Goal: Find specific page/section: Find specific page/section

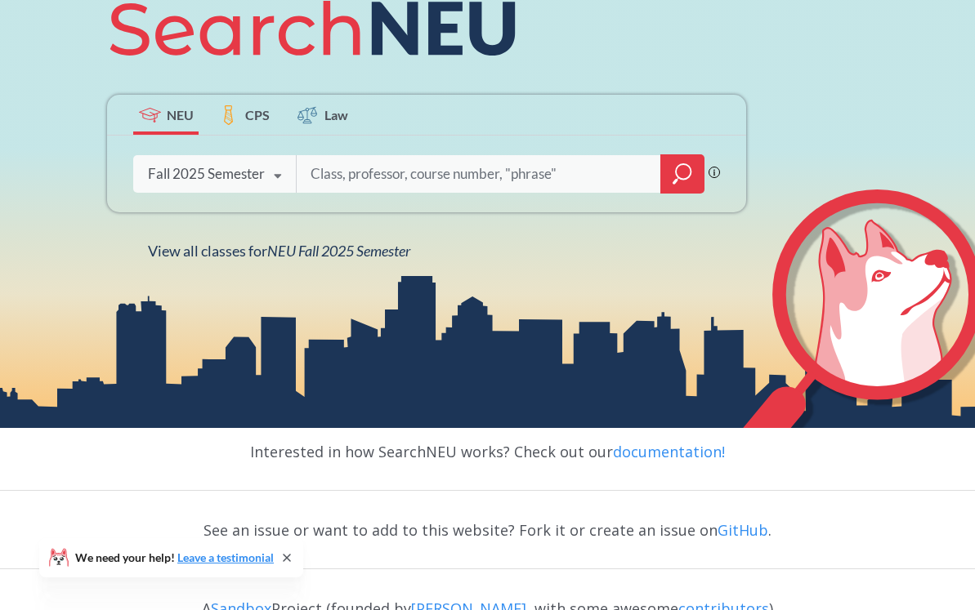
scroll to position [305, 0]
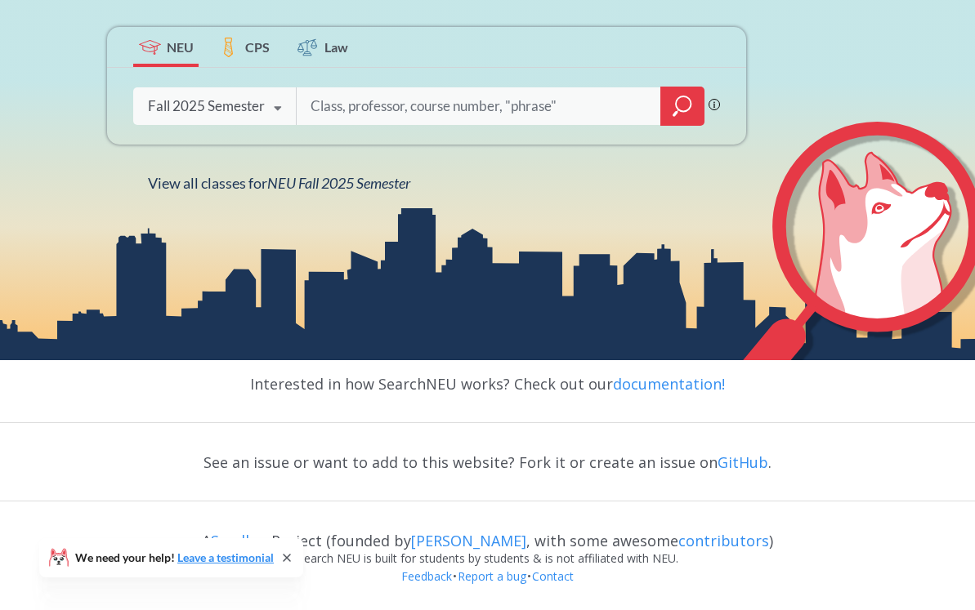
click at [444, 106] on input "search" at bounding box center [479, 106] width 340 height 34
type input "h"
click at [324, 42] on span "Law" at bounding box center [336, 47] width 24 height 19
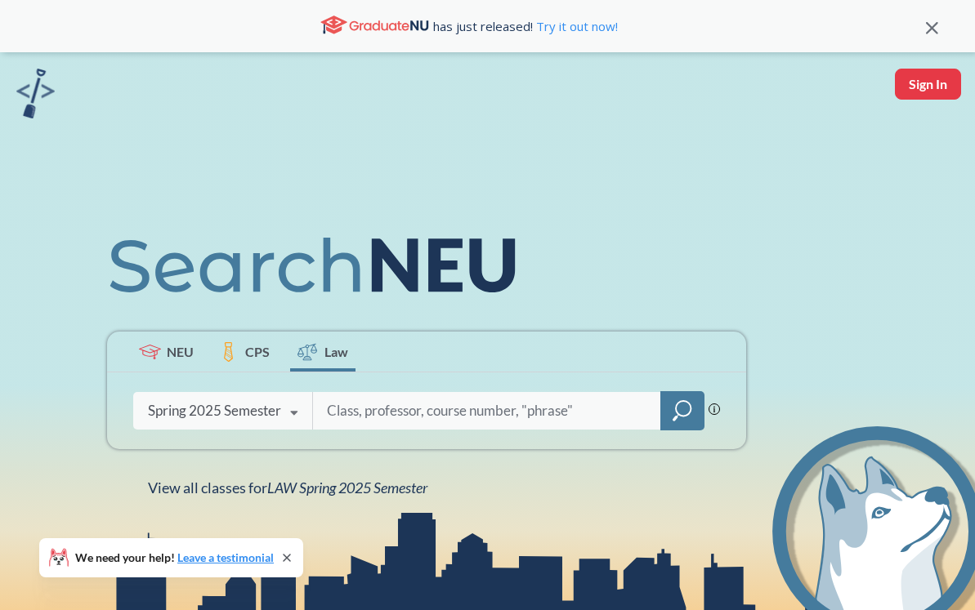
click at [254, 373] on div "Phrase search guarantees the exact search appears in the results. Ex. If you wa…" at bounding box center [426, 411] width 639 height 77
click at [249, 366] on label "CPS" at bounding box center [244, 352] width 65 height 40
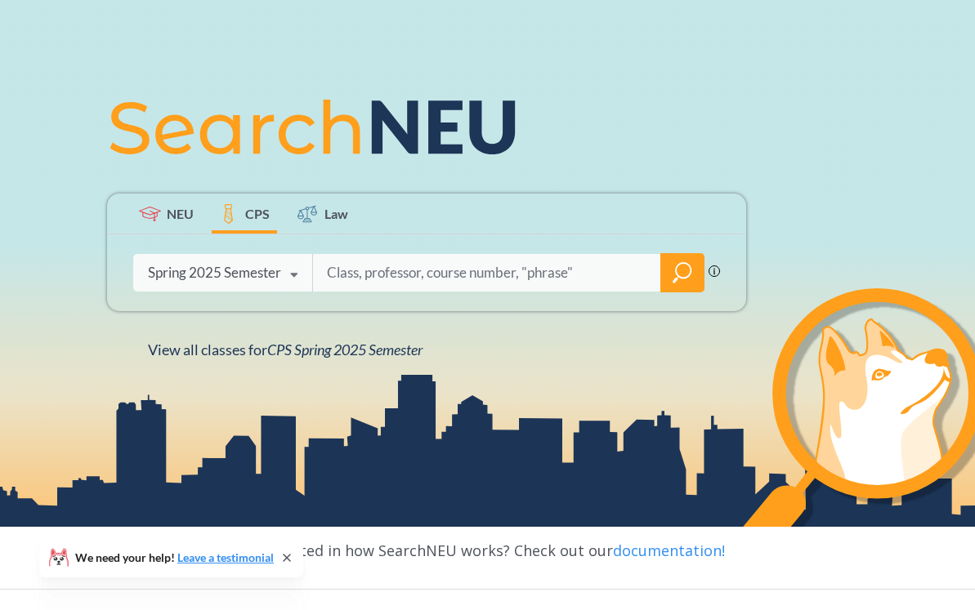
scroll to position [140, 0]
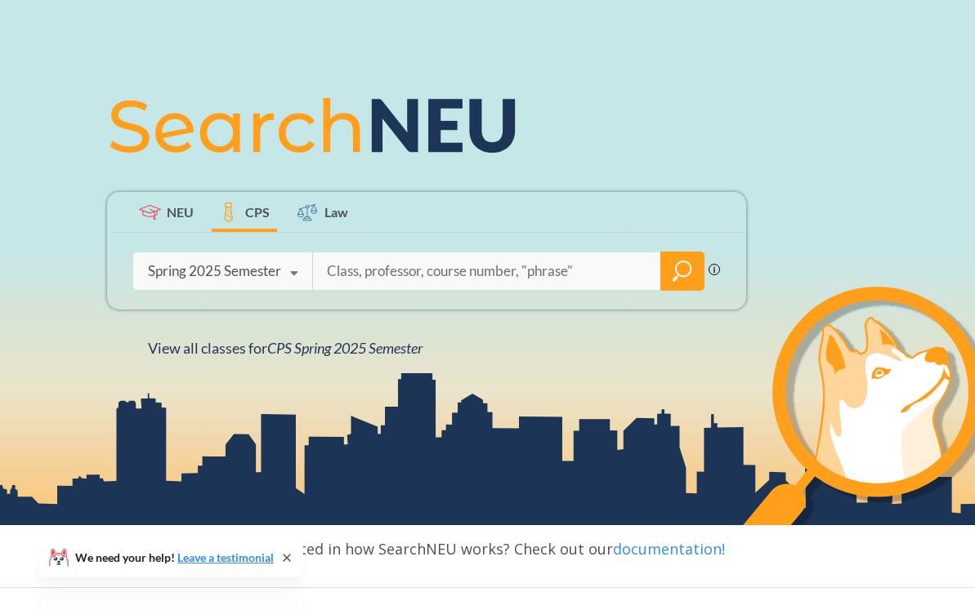
click at [173, 193] on label "NEU" at bounding box center [165, 212] width 65 height 40
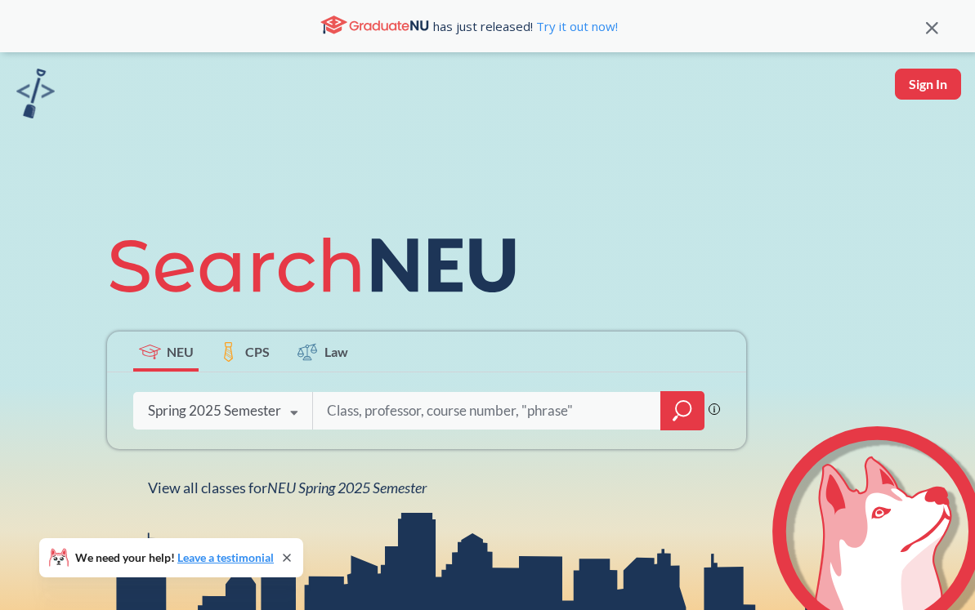
click at [321, 346] on label "Law" at bounding box center [322, 352] width 65 height 40
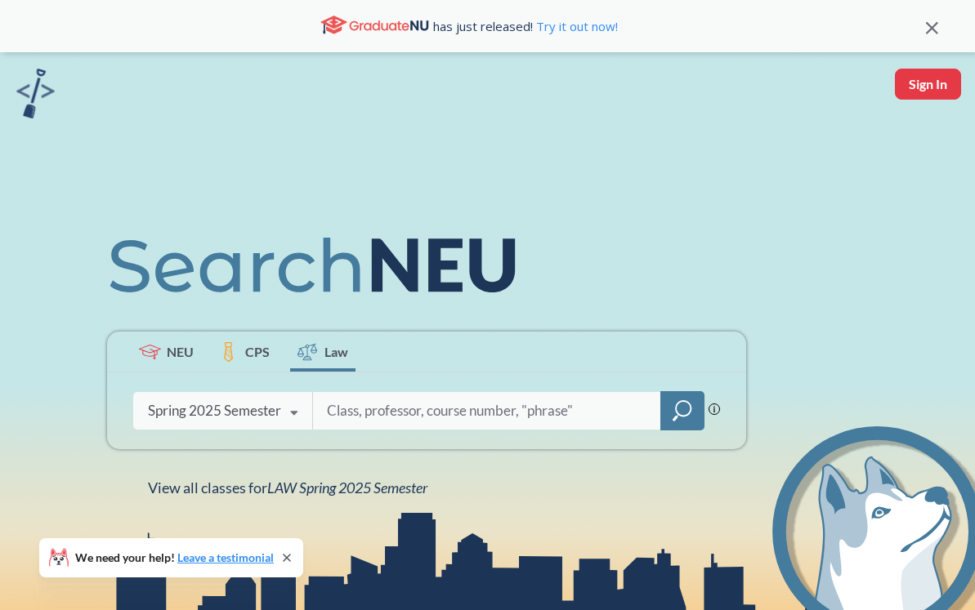
click at [260, 352] on span "CPS" at bounding box center [257, 351] width 25 height 19
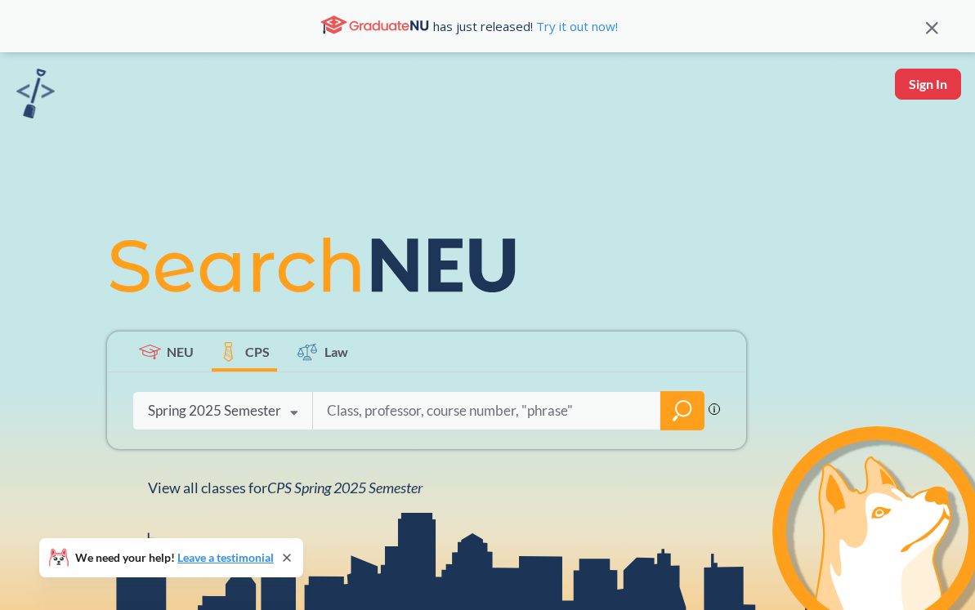
click at [325, 353] on span "Law" at bounding box center [336, 351] width 24 height 19
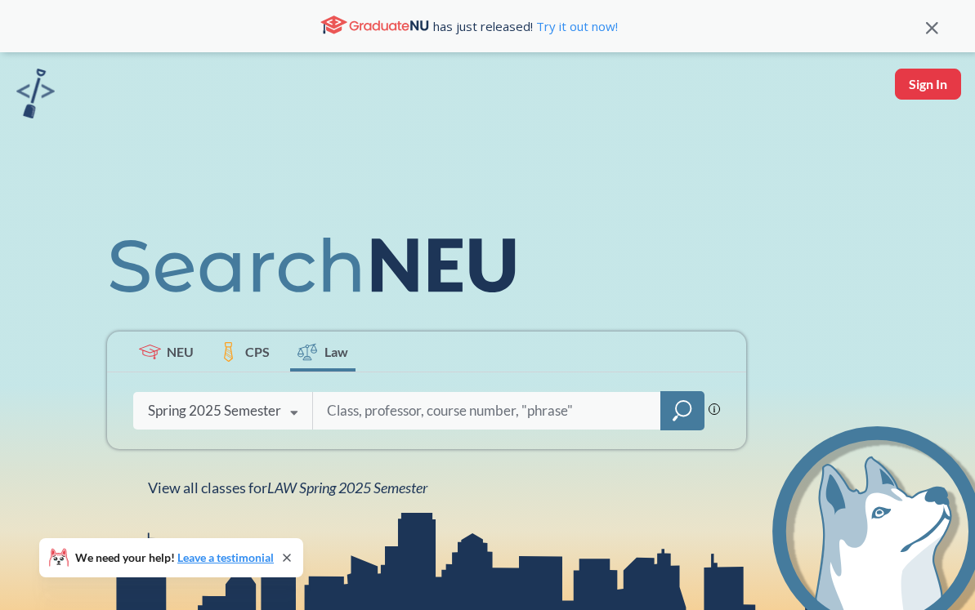
click at [940, 27] on div "has just released! Try it out now!" at bounding box center [487, 26] width 975 height 52
click at [936, 27] on icon at bounding box center [932, 28] width 12 height 12
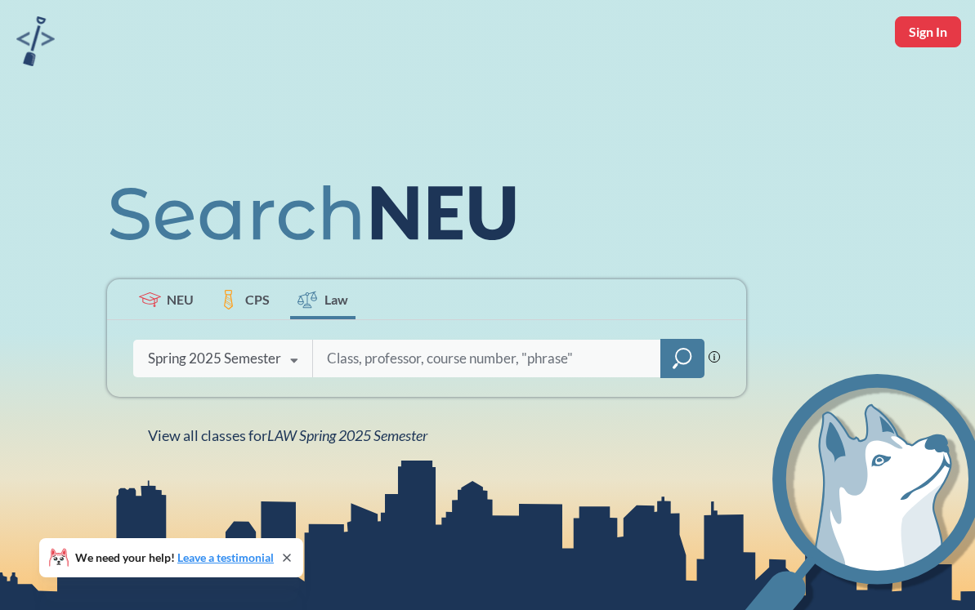
click at [261, 286] on label "CPS" at bounding box center [244, 299] width 65 height 40
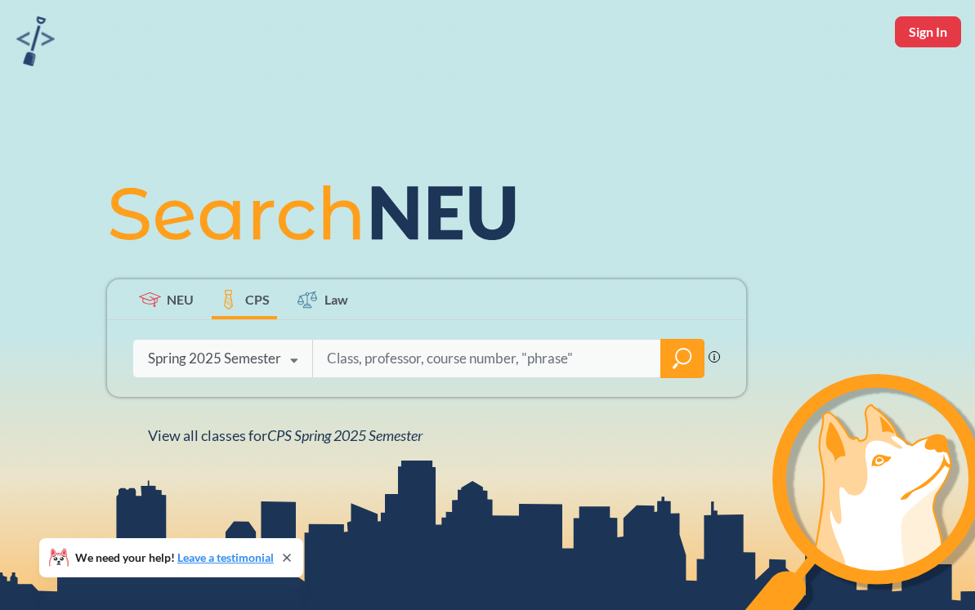
click at [163, 301] on label "NEU" at bounding box center [165, 299] width 65 height 40
